Goal: Task Accomplishment & Management: Complete application form

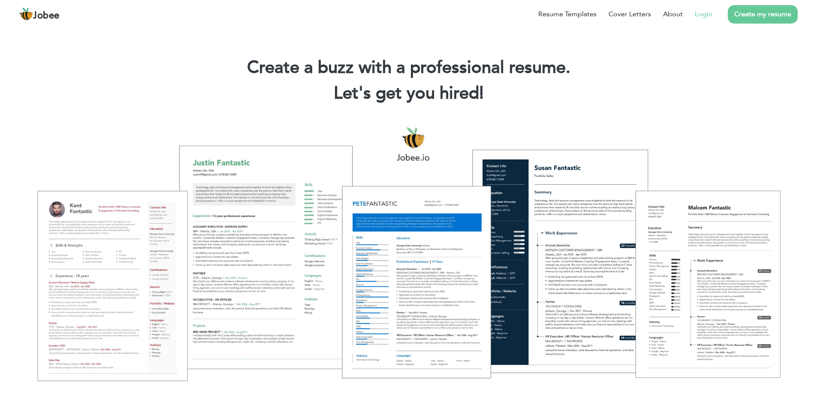
click at [707, 15] on link "Login" at bounding box center [704, 14] width 18 height 10
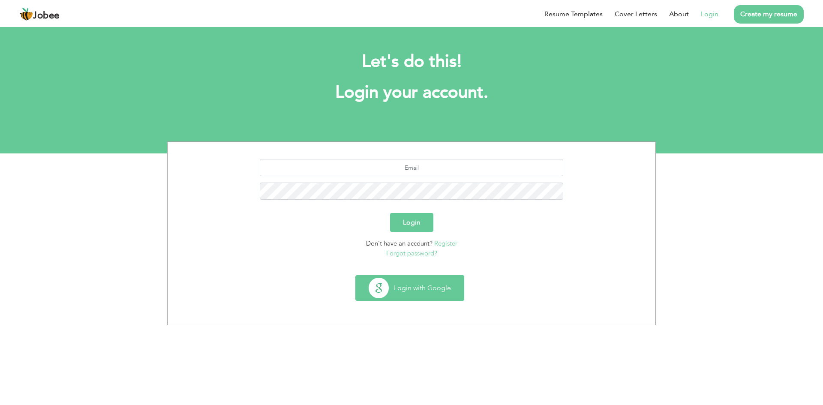
click at [416, 286] on button "Login with Google" at bounding box center [410, 288] width 108 height 25
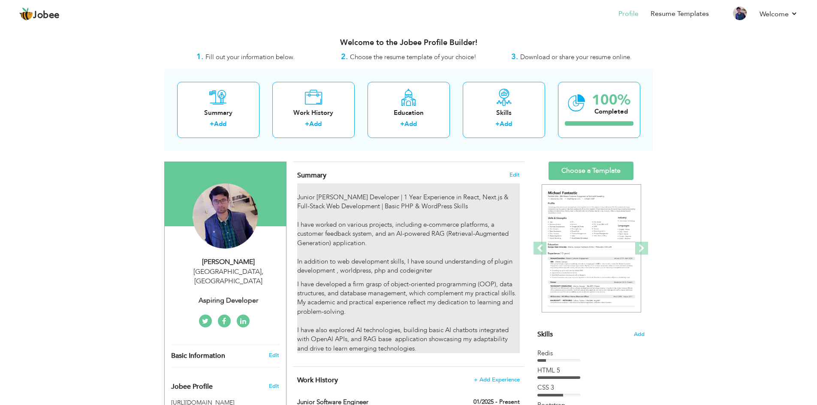
click at [331, 197] on p "Junior MERN Stack Developer | 1 Year Experience in React, Next.js & Full-Stack …" at bounding box center [408, 229] width 222 height 92
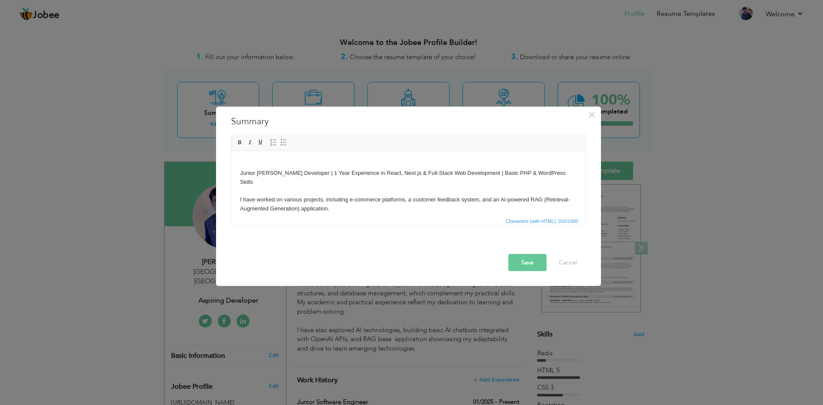
click at [255, 173] on p "Junior MERN Stack Developer | 1 Year Experience in React, Next.js & Full-Stack …" at bounding box center [408, 194] width 337 height 71
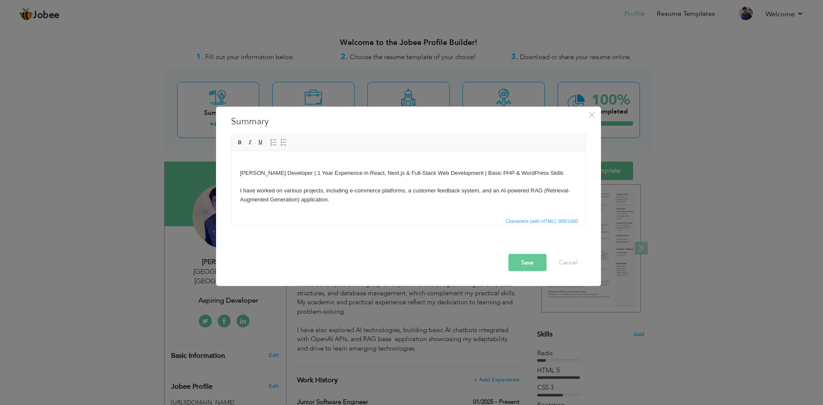
click at [309, 172] on p "MERN Stack Developer | 1 Year Experience in React, Next.js & Full-Stack Web Dev…" at bounding box center [408, 190] width 337 height 63
click at [396, 173] on p "MERN Stack Developer | 1+ Year Experience in React, Next.js & Full-Stack Web De…" at bounding box center [408, 190] width 337 height 63
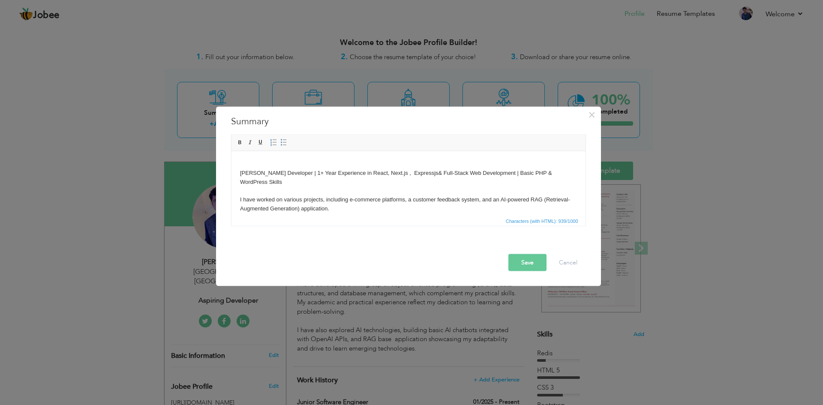
click at [402, 173] on p "MERN Stack Developer | 1+ Year Experience in React, Next.js , Expressjs & Full-…" at bounding box center [408, 194] width 337 height 71
click at [529, 263] on button "Save" at bounding box center [527, 262] width 38 height 17
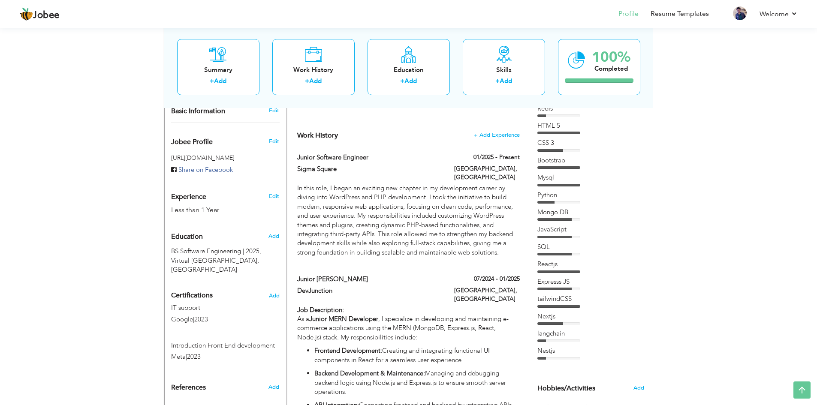
scroll to position [145, 0]
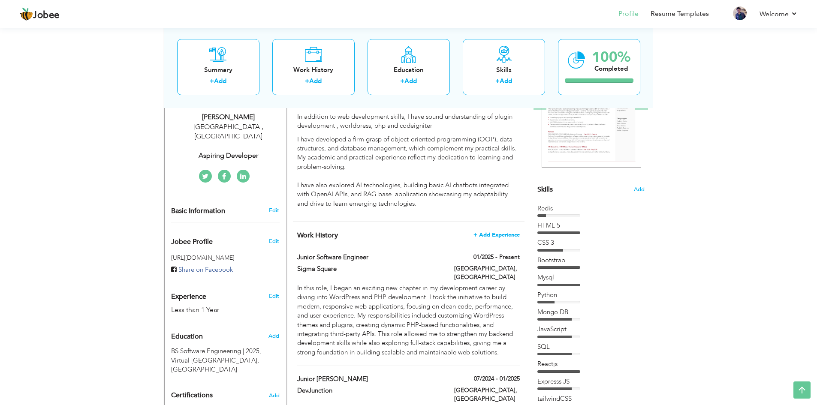
click at [480, 236] on span "+ Add Experience" at bounding box center [496, 235] width 46 height 6
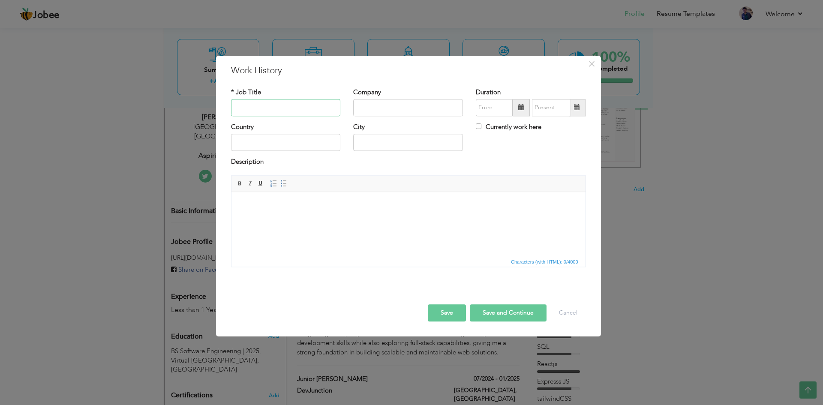
click at [280, 108] on input "text" at bounding box center [286, 107] width 110 height 17
type input "m"
type input "[PERSON_NAME] Developer"
click at [283, 150] on input "text" at bounding box center [286, 142] width 110 height 17
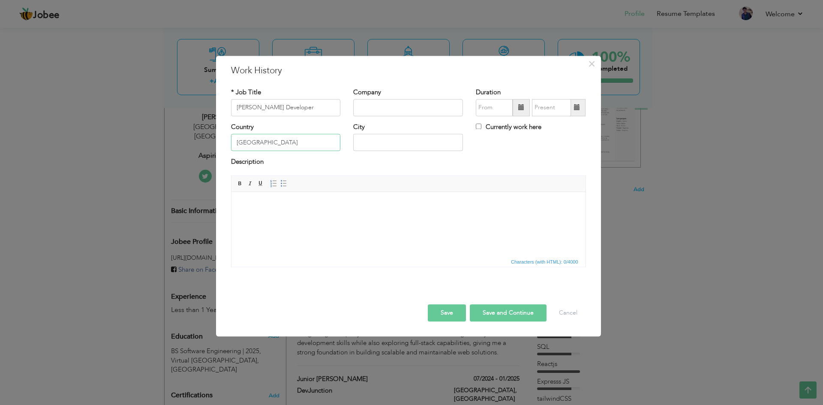
type input "[GEOGRAPHIC_DATA]"
click at [415, 103] on input "text" at bounding box center [408, 107] width 110 height 17
type input "d"
type input "Devjuction"
click at [387, 142] on input "text" at bounding box center [408, 142] width 110 height 17
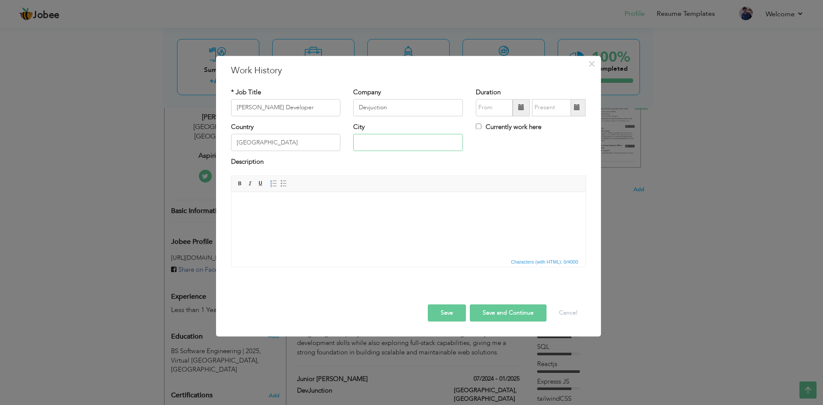
type input "[GEOGRAPHIC_DATA]"
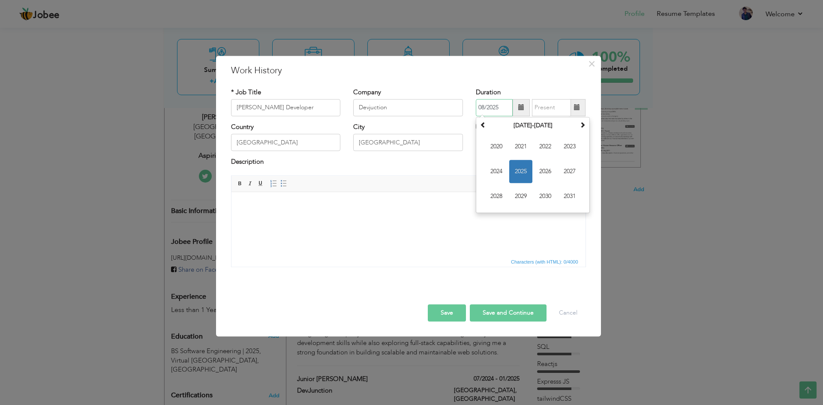
click at [496, 107] on input "08/2025" at bounding box center [494, 107] width 37 height 17
click at [498, 173] on span "2024" at bounding box center [496, 171] width 23 height 23
click at [524, 149] on span "Feb" at bounding box center [520, 146] width 23 height 23
type input "02/2024"
click at [545, 114] on input "08/2025" at bounding box center [551, 107] width 39 height 17
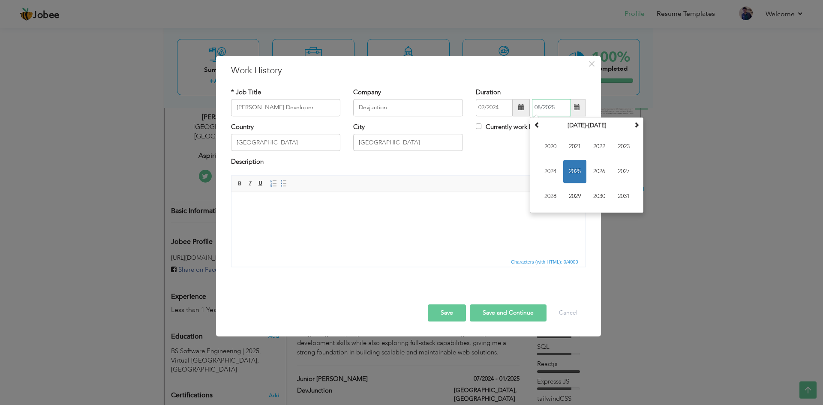
click at [576, 171] on span "2025" at bounding box center [574, 171] width 23 height 23
click at [591, 147] on span "Mar" at bounding box center [599, 146] width 23 height 23
type input "03/2025"
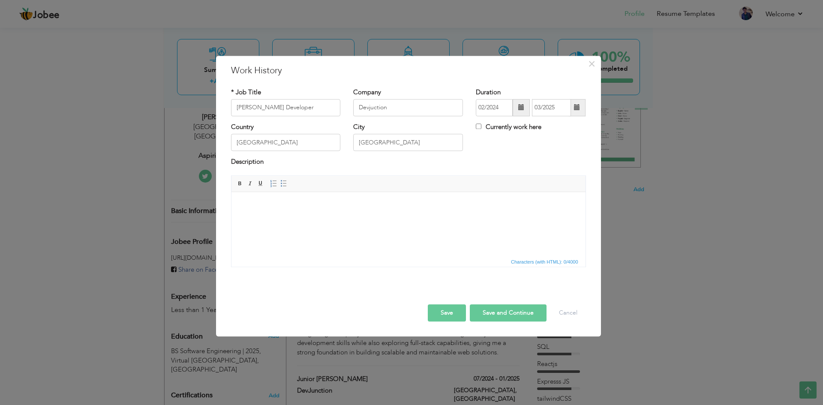
click at [447, 307] on button "Save" at bounding box center [447, 312] width 38 height 17
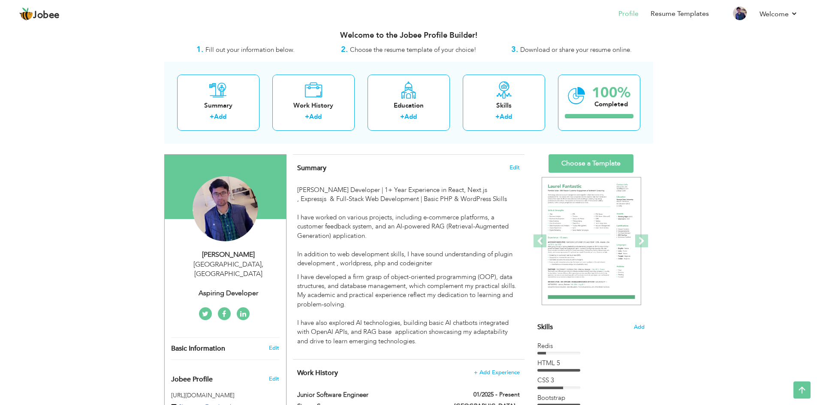
scroll to position [0, 0]
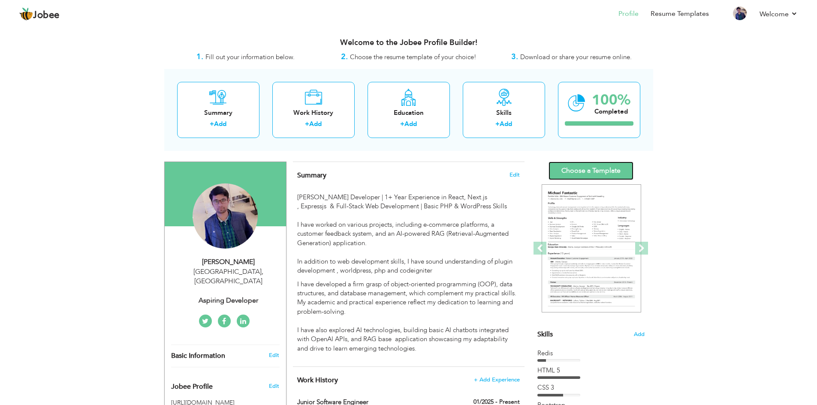
click at [595, 168] on link "Choose a Template" at bounding box center [590, 171] width 85 height 18
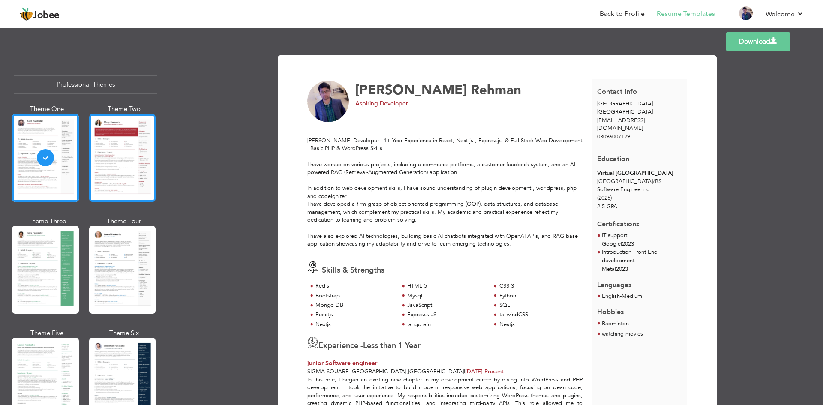
click at [110, 158] on div at bounding box center [122, 158] width 67 height 88
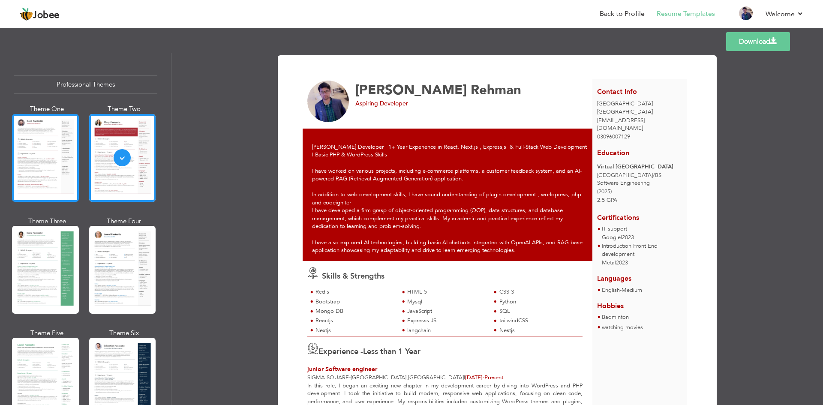
click at [28, 159] on div at bounding box center [45, 158] width 67 height 88
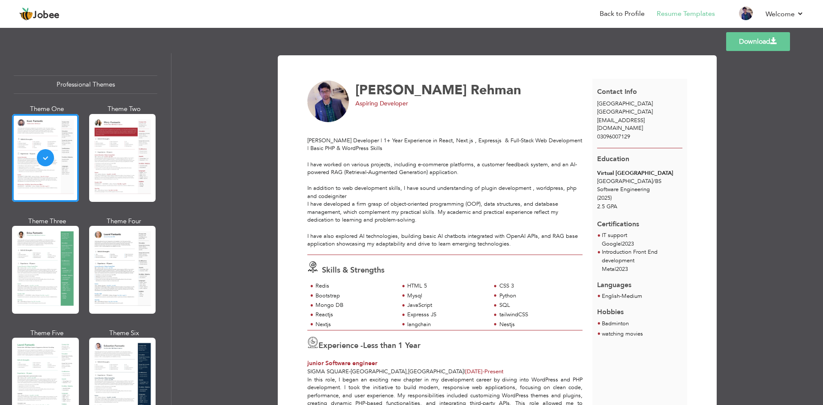
click at [765, 39] on link "Download" at bounding box center [758, 41] width 64 height 19
click at [382, 103] on span "Aspiring Developer" at bounding box center [381, 103] width 53 height 8
click at [424, 106] on div "Aspiring Developer" at bounding box center [465, 103] width 221 height 9
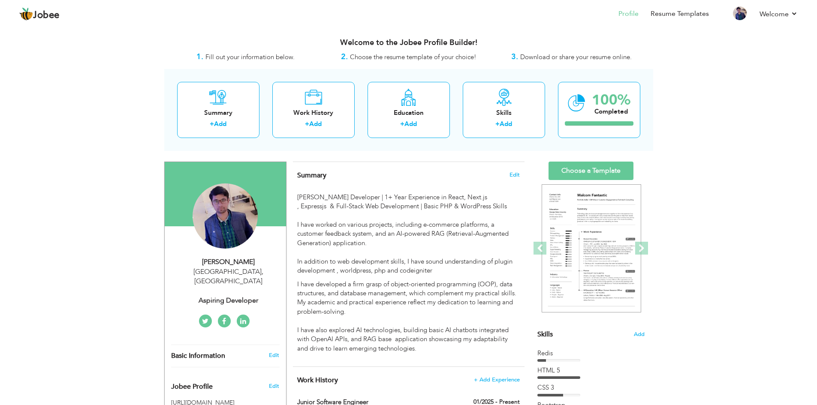
click at [223, 296] on div "Aspiring Developer" at bounding box center [228, 301] width 115 height 10
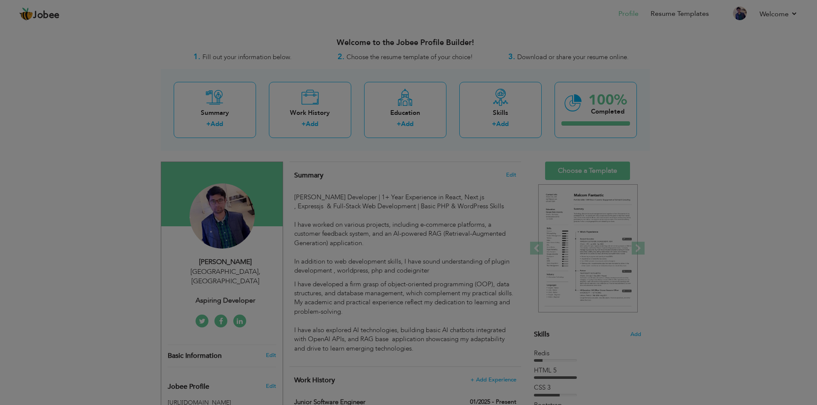
type input "[PERSON_NAME]"
type input "Rehman"
type input "03096007129"
select select "number:166"
type input "[GEOGRAPHIC_DATA]"
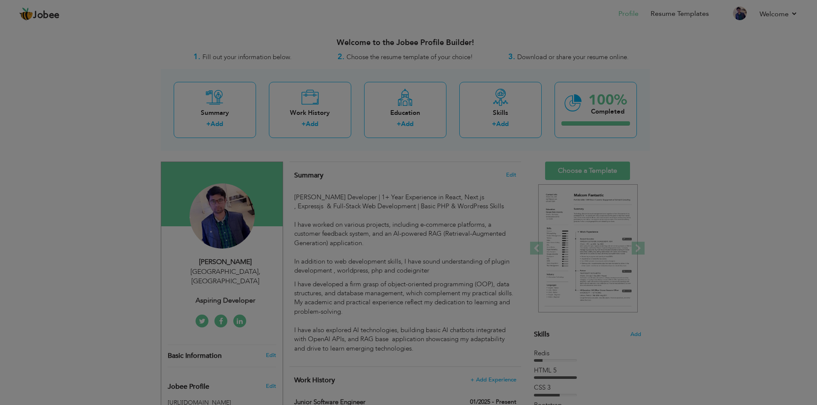
select select "number:2"
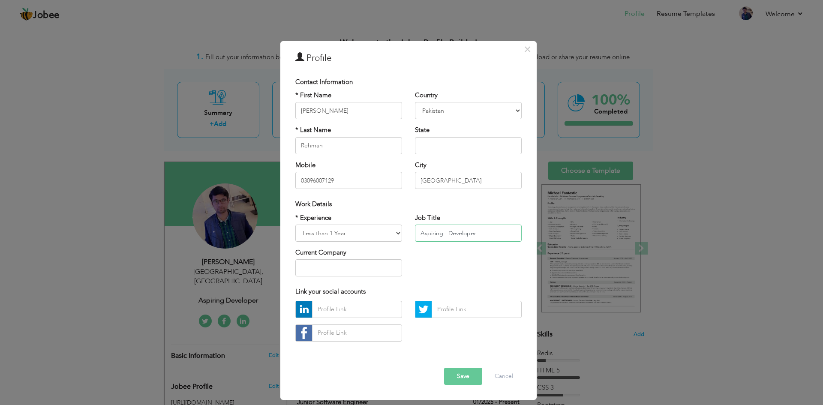
click at [483, 234] on input "Aspiring Developer" at bounding box center [468, 233] width 107 height 17
type input "A"
type input "[PERSON_NAME] Developer"
click at [455, 379] on button "Save" at bounding box center [463, 376] width 38 height 17
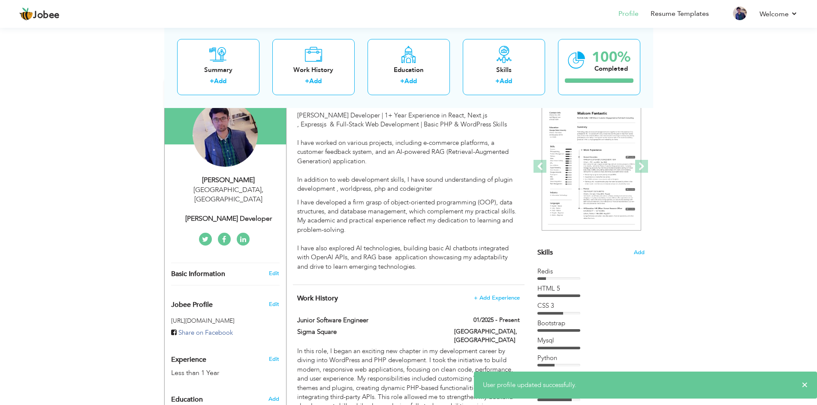
scroll to position [100, 0]
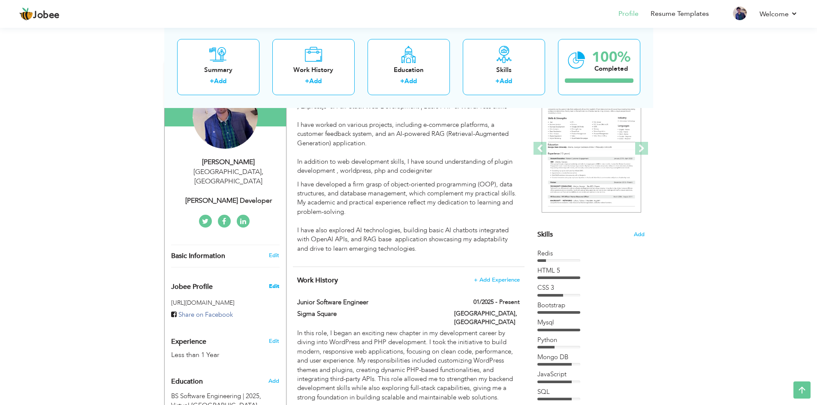
click at [271, 283] on span "Edit" at bounding box center [274, 287] width 10 height 8
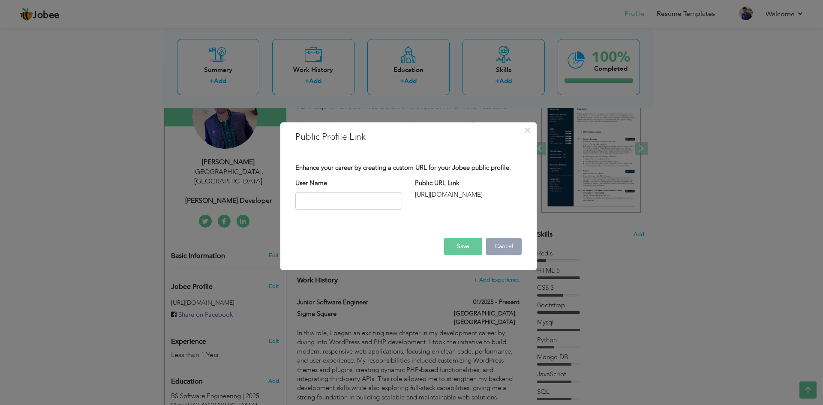
click at [498, 247] on button "Cancel" at bounding box center [504, 246] width 36 height 17
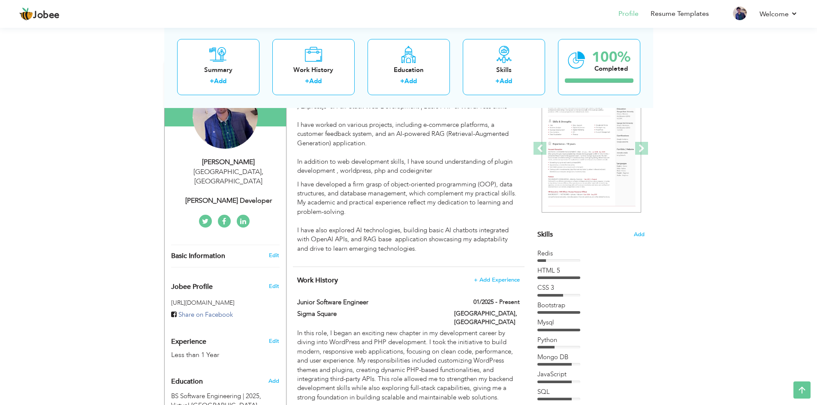
click at [214, 300] on h5 "https://jobee.io/profile/" at bounding box center [225, 303] width 108 height 6
click at [278, 283] on span "Edit" at bounding box center [274, 287] width 10 height 8
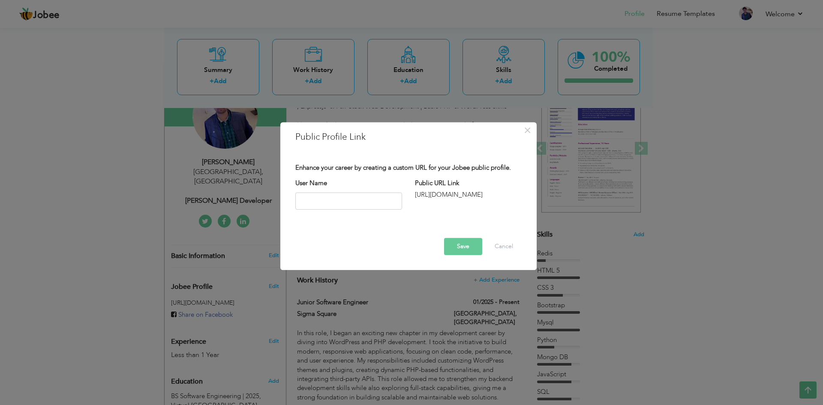
drag, startPoint x: 479, startPoint y: 198, endPoint x: 370, endPoint y: 195, distance: 108.5
click at [379, 196] on div "Enhance your career by creating a custom URL for your Jobee public profile. Use…" at bounding box center [408, 194] width 239 height 62
click at [508, 250] on button "Cancel" at bounding box center [504, 246] width 36 height 17
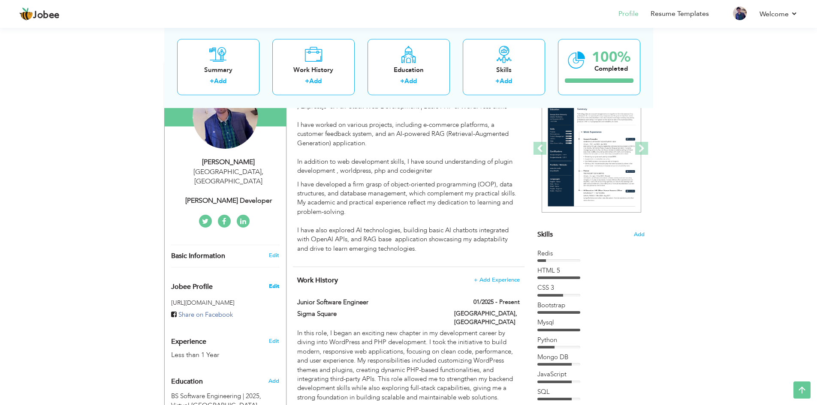
click at [276, 283] on span "Edit" at bounding box center [274, 287] width 10 height 8
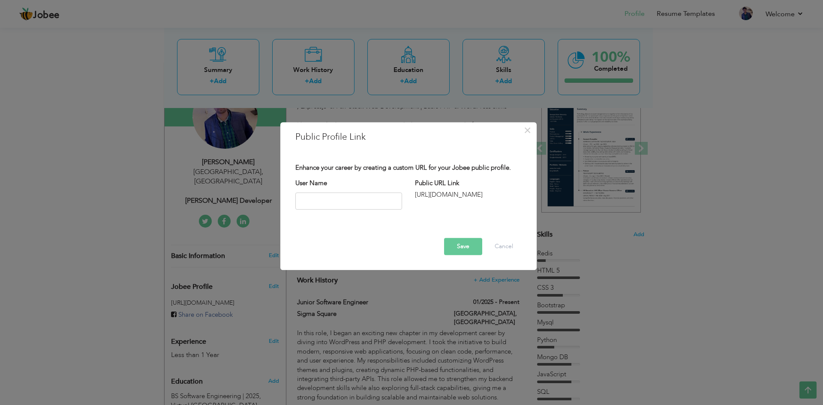
click at [320, 210] on div "User Name" at bounding box center [349, 197] width 120 height 37
click at [505, 252] on button "Cancel" at bounding box center [504, 246] width 36 height 17
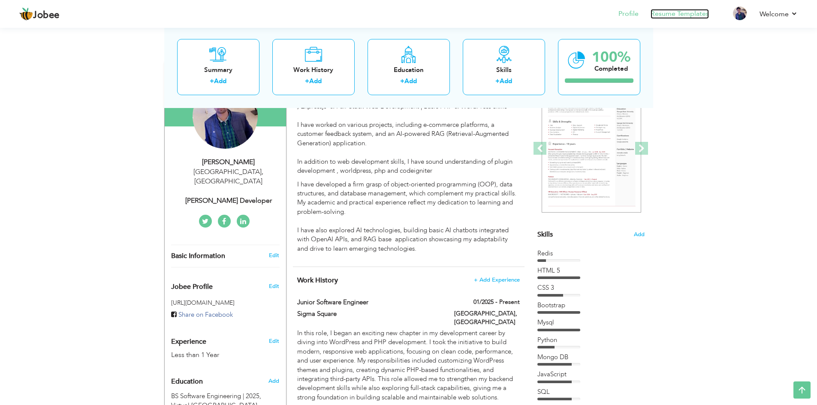
click at [677, 11] on link "Resume Templates" at bounding box center [679, 14] width 58 height 10
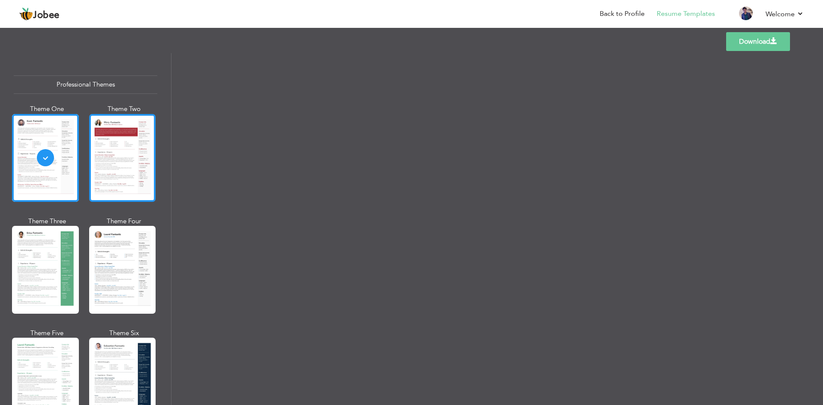
click at [110, 158] on div at bounding box center [122, 158] width 67 height 88
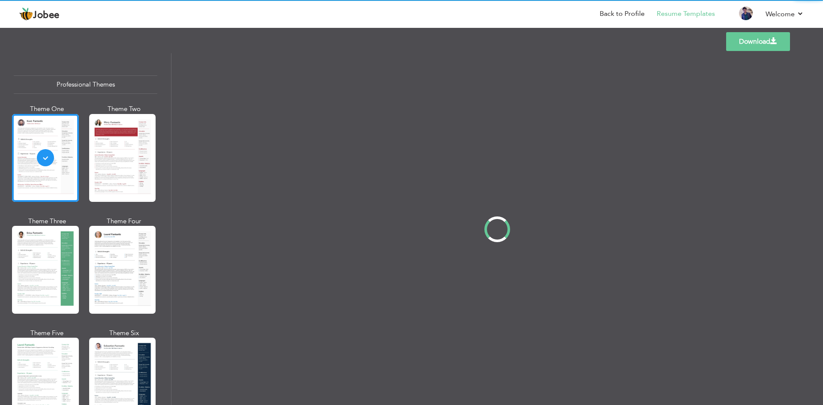
click at [48, 158] on div "Professional Themes Theme One Theme Two Theme Three Theme Four" at bounding box center [411, 229] width 823 height 352
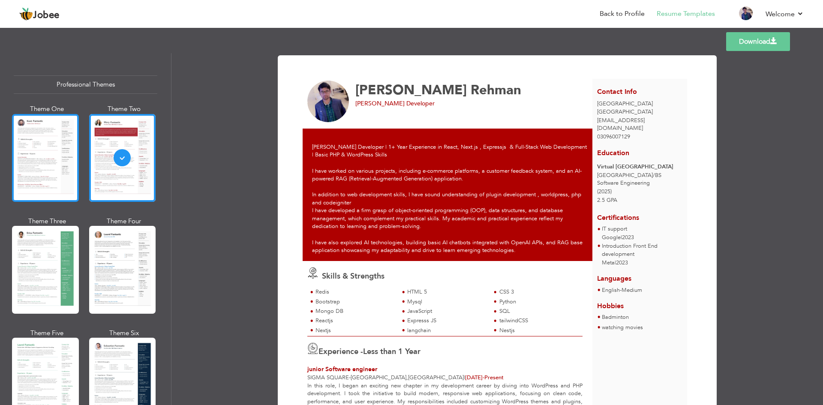
click at [48, 157] on div at bounding box center [45, 158] width 67 height 88
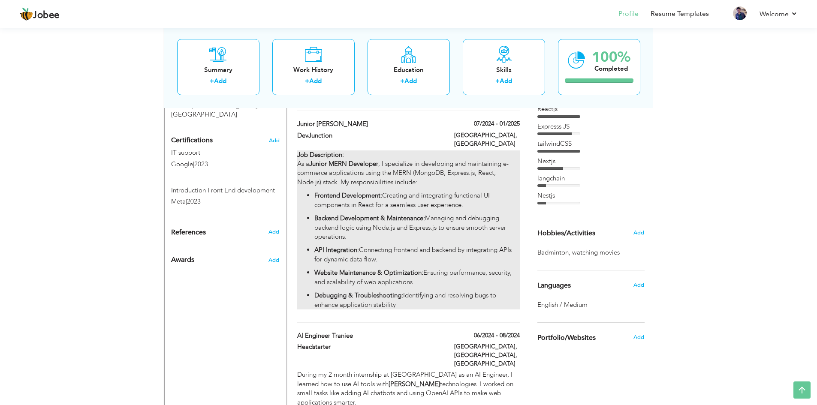
scroll to position [200, 0]
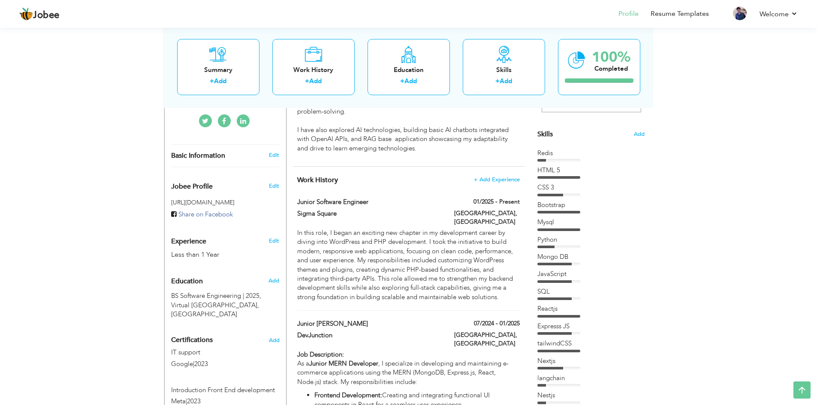
click at [218, 210] on span "Share on Facebook" at bounding box center [205, 214] width 54 height 9
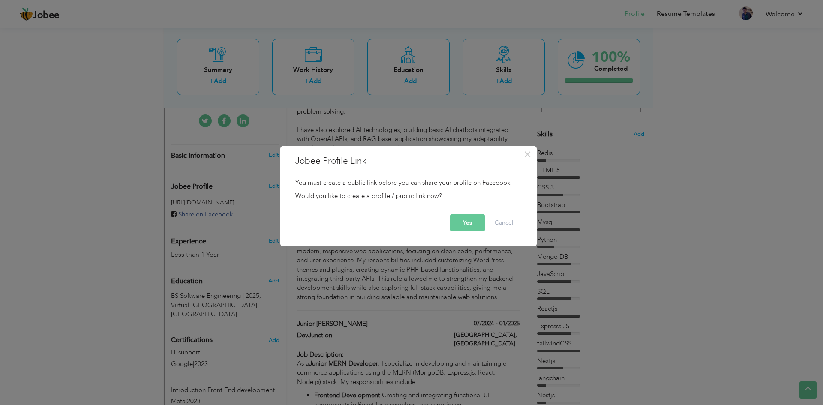
click at [526, 162] on div "× Jobee Profile Link" at bounding box center [408, 160] width 239 height 13
click at [526, 157] on span "×" at bounding box center [527, 153] width 7 height 15
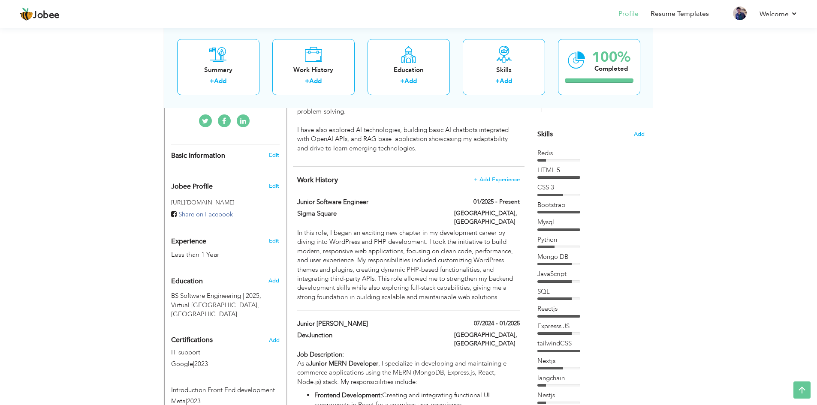
scroll to position [300, 0]
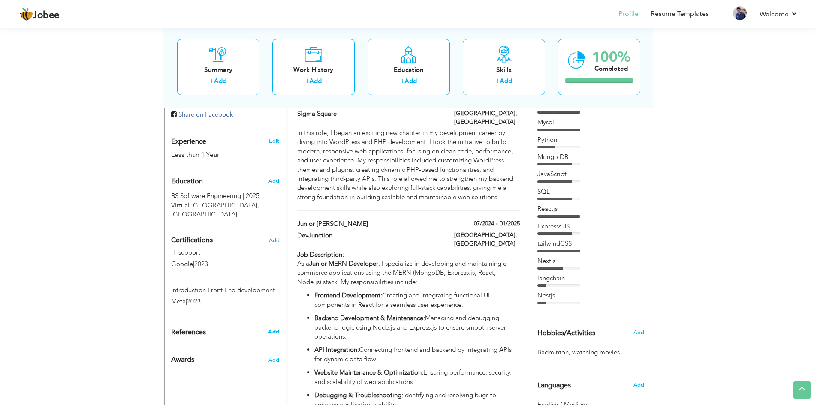
click at [278, 328] on span "Add" at bounding box center [273, 332] width 11 height 8
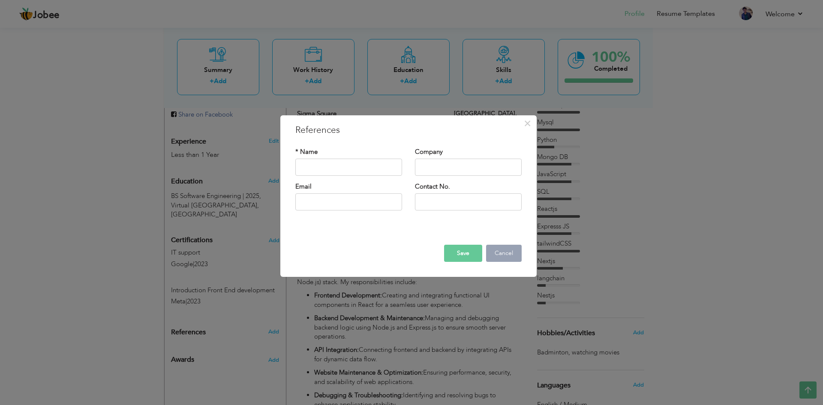
click at [510, 250] on button "Cancel" at bounding box center [504, 253] width 36 height 17
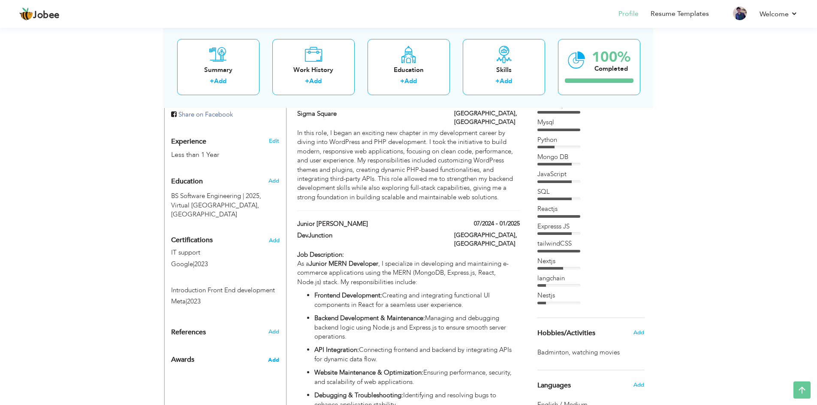
click at [277, 356] on span "Add" at bounding box center [273, 360] width 11 height 8
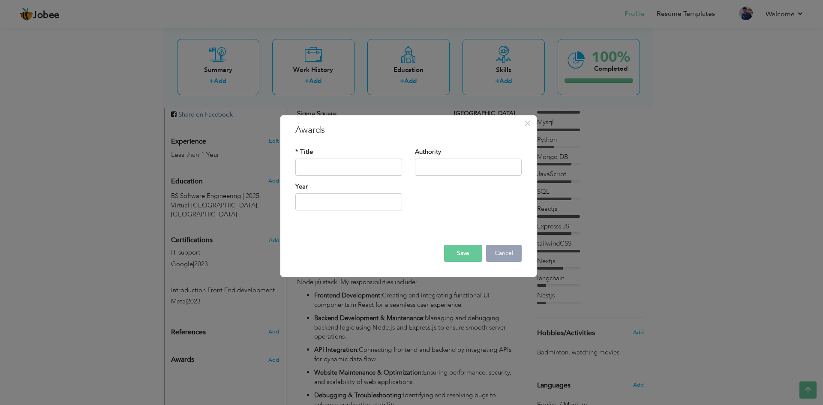
click at [512, 256] on button "Cancel" at bounding box center [504, 253] width 36 height 17
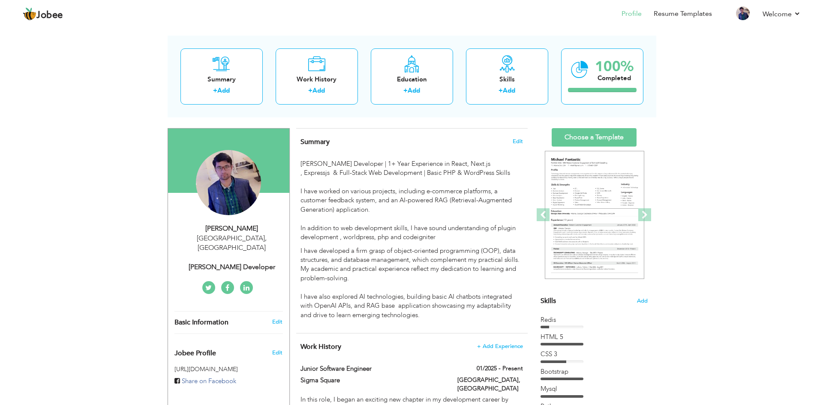
scroll to position [100, 0]
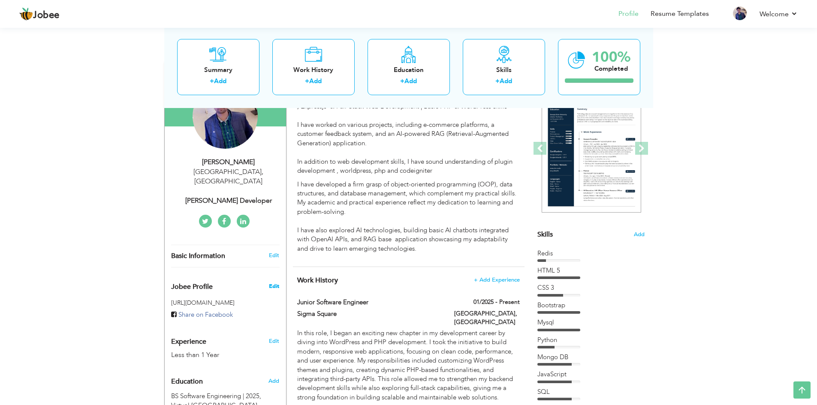
click at [269, 283] on span "Edit" at bounding box center [274, 287] width 10 height 8
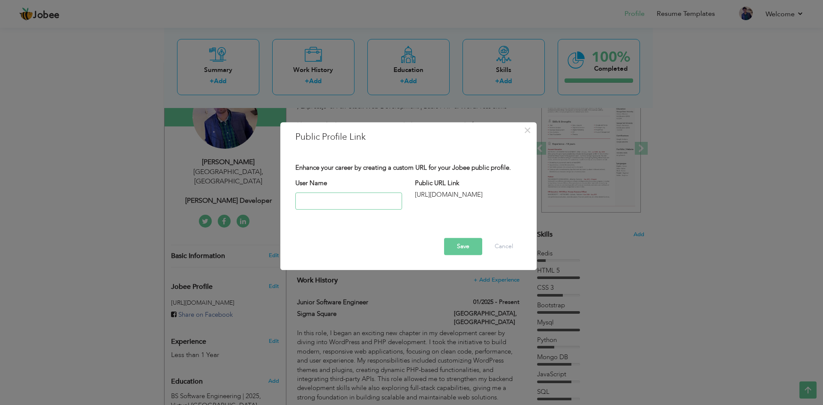
paste input "https://www.linkedin.com/in/abdulrehman-"
type input "https://www.linkedin.com/in/abdulrehman-"
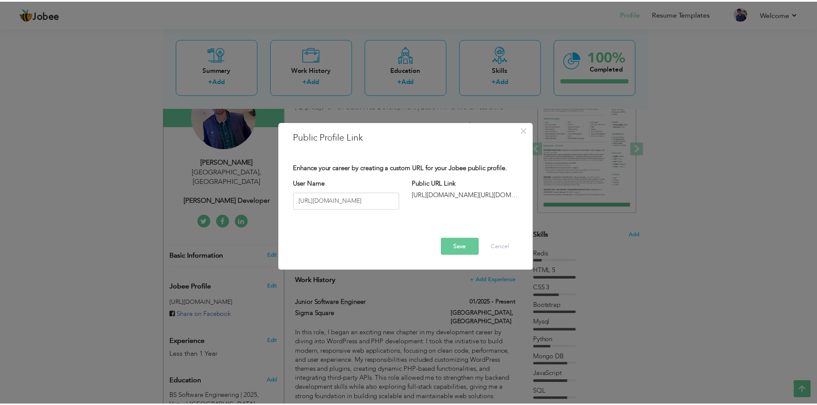
scroll to position [0, 0]
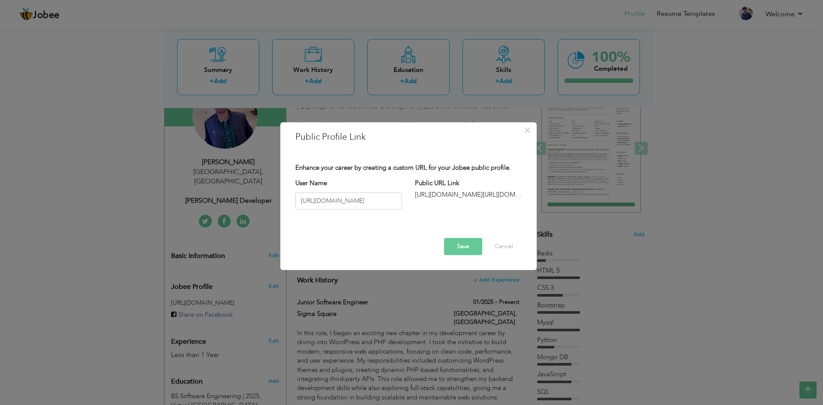
click at [457, 251] on button "Save" at bounding box center [463, 246] width 38 height 17
click at [470, 256] on div "Save Cancel" at bounding box center [408, 247] width 239 height 30
click at [463, 242] on button "Save" at bounding box center [463, 246] width 38 height 17
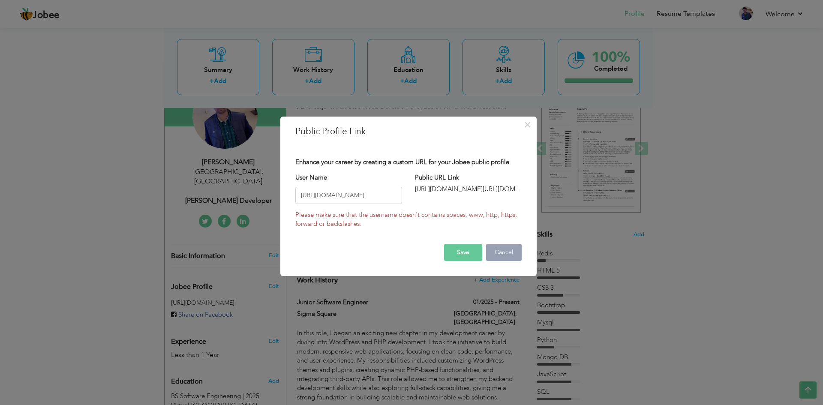
click at [499, 258] on button "Cancel" at bounding box center [504, 252] width 36 height 17
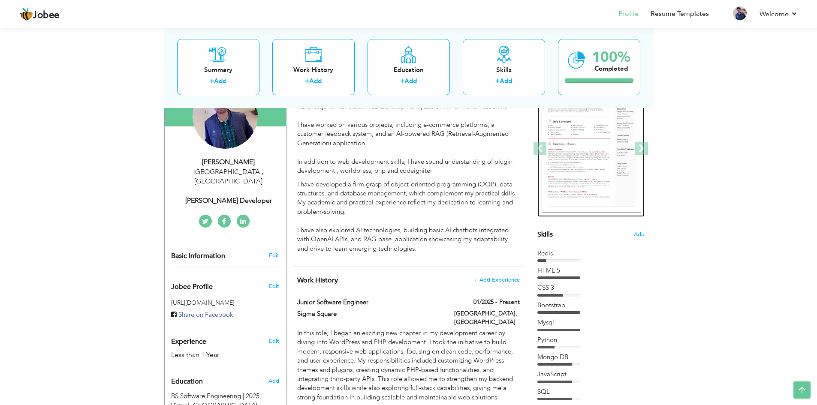
click at [601, 152] on div at bounding box center [537, 148] width 1338 height 137
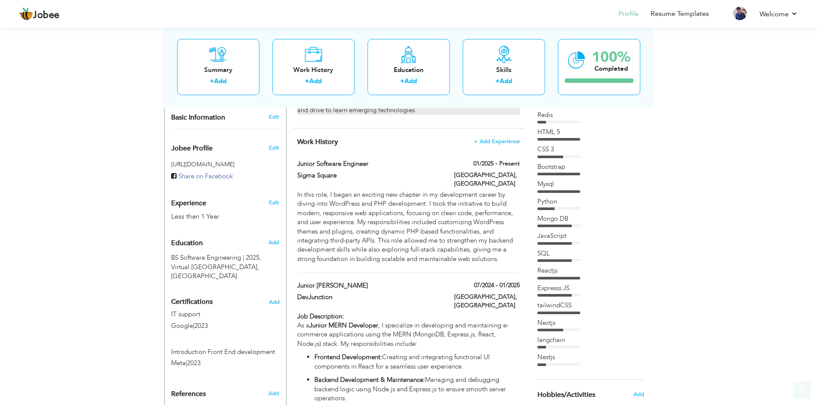
scroll to position [300, 0]
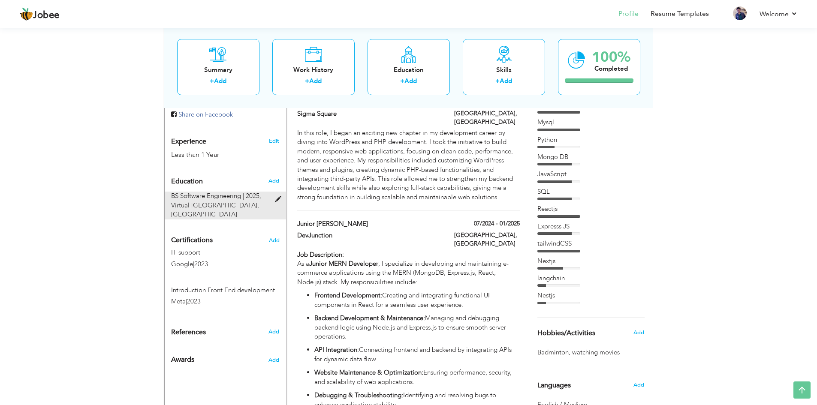
click at [279, 196] on span at bounding box center [280, 199] width 11 height 6
type input "BS Software Engineering"
type input "2025"
type input "Virtual University of Pakistan"
type input "2.5"
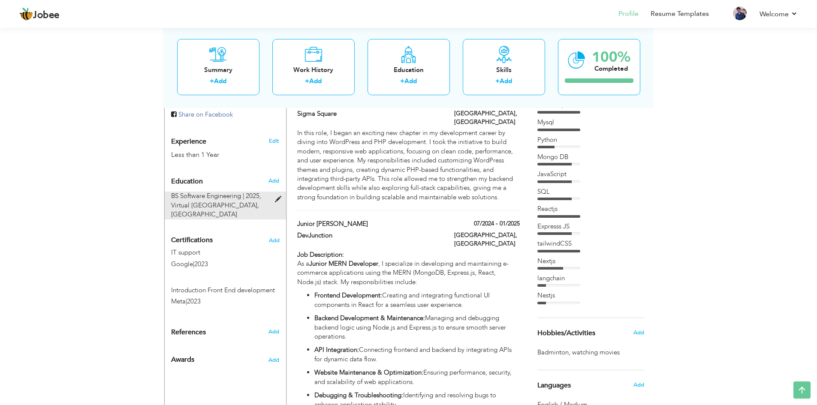
radio input "true"
type input "[GEOGRAPHIC_DATA]"
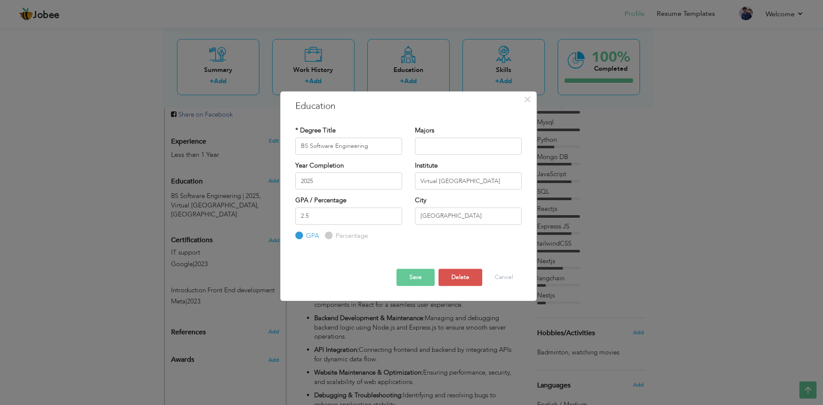
click at [348, 206] on div "GPA / Percentage 2.5 GPA Percentage" at bounding box center [348, 201] width 107 height 11
click at [335, 218] on input "2.5" at bounding box center [348, 216] width 107 height 17
type input "3"
click at [393, 214] on input "3" at bounding box center [348, 216] width 107 height 17
click at [419, 279] on button "Save" at bounding box center [416, 277] width 38 height 17
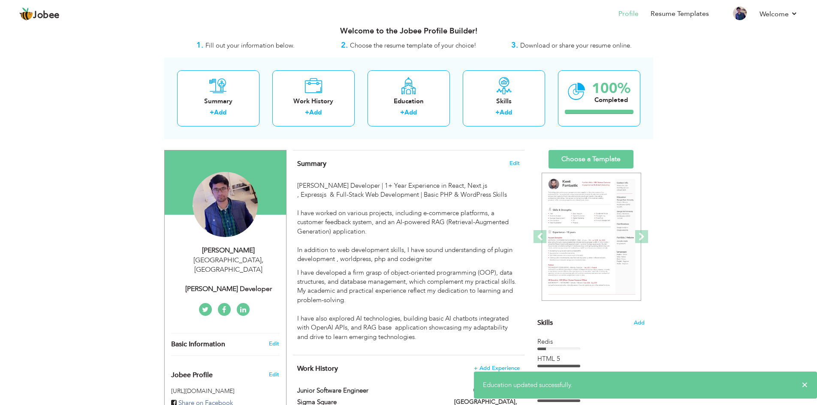
scroll to position [0, 0]
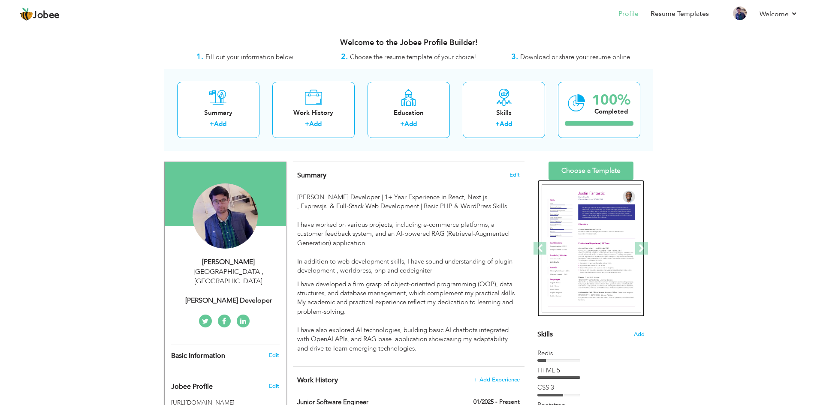
click at [602, 211] on img at bounding box center [590, 248] width 99 height 129
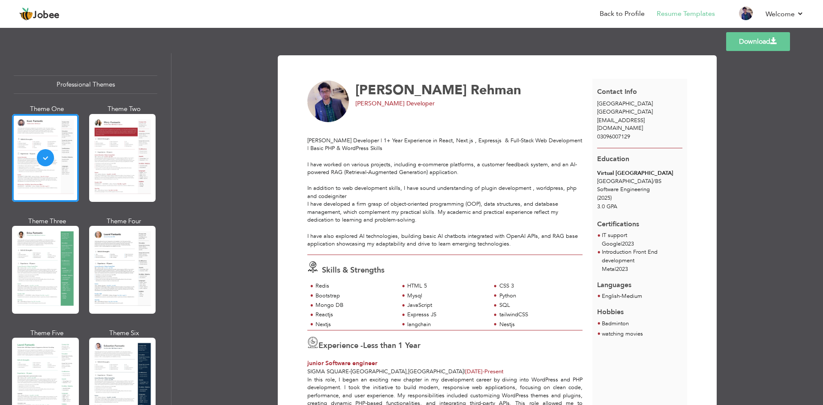
click at [765, 48] on link "Download" at bounding box center [758, 41] width 64 height 19
click at [758, 40] on link "Download" at bounding box center [758, 41] width 64 height 19
click at [736, 41] on link "Download" at bounding box center [758, 41] width 64 height 19
